Goal: Check status: Check status

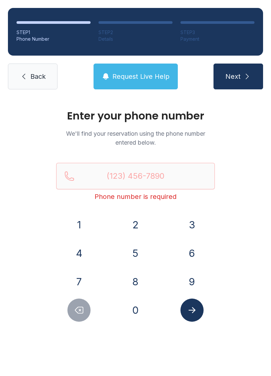
click at [96, 372] on main "Enter your phone number We'll find your reservation using the phone number ente…" at bounding box center [135, 236] width 271 height 279
click at [151, 376] on main "Enter your phone number We'll find your reservation using the phone number ente…" at bounding box center [135, 236] width 271 height 279
click at [155, 376] on main "Enter your phone number We'll find your reservation using the phone number ente…" at bounding box center [135, 236] width 271 height 279
click at [163, 374] on main "Enter your phone number We'll find your reservation using the phone number ente…" at bounding box center [135, 236] width 271 height 279
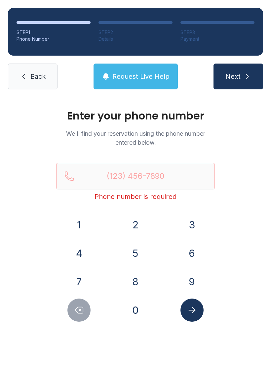
click at [22, 74] on icon at bounding box center [24, 76] width 8 height 8
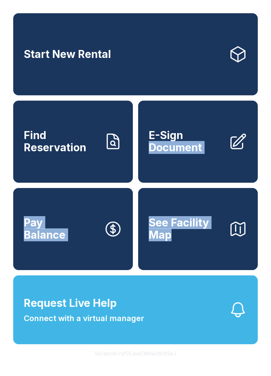
click at [270, 118] on div "Start New Rental Find Reservation E-Sign Document Pay Balance See Facility Map …" at bounding box center [135, 188] width 271 height 376
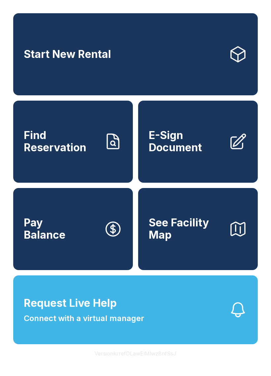
click at [145, 363] on button "Version krrefDLawElMlwz8nfSsJ" at bounding box center [135, 353] width 93 height 19
click at [148, 376] on div "Start New Rental Find Reservation E-Sign Document Pay Balance See Facility Map …" at bounding box center [135, 188] width 271 height 376
click at [145, 363] on button "Version krrefDLawElMlwz8nfSsJ" at bounding box center [135, 353] width 93 height 19
click at [146, 376] on div "Start New Rental Find Reservation E-Sign Document Pay Balance See Facility Map …" at bounding box center [135, 188] width 271 height 376
click at [122, 363] on button "Version krrefDLawElMlwz8nfSsJ" at bounding box center [135, 353] width 93 height 19
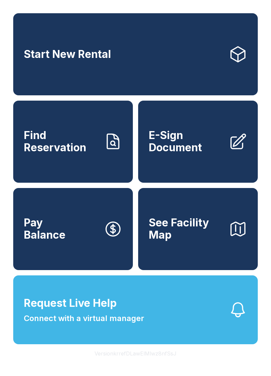
click at [122, 363] on button "Version krrefDLawElMlwz8nfSsJ" at bounding box center [135, 353] width 93 height 19
click at [128, 363] on button "Version krrefDLawElMlwz8nfSsJ" at bounding box center [135, 353] width 93 height 19
